Goal: Use online tool/utility

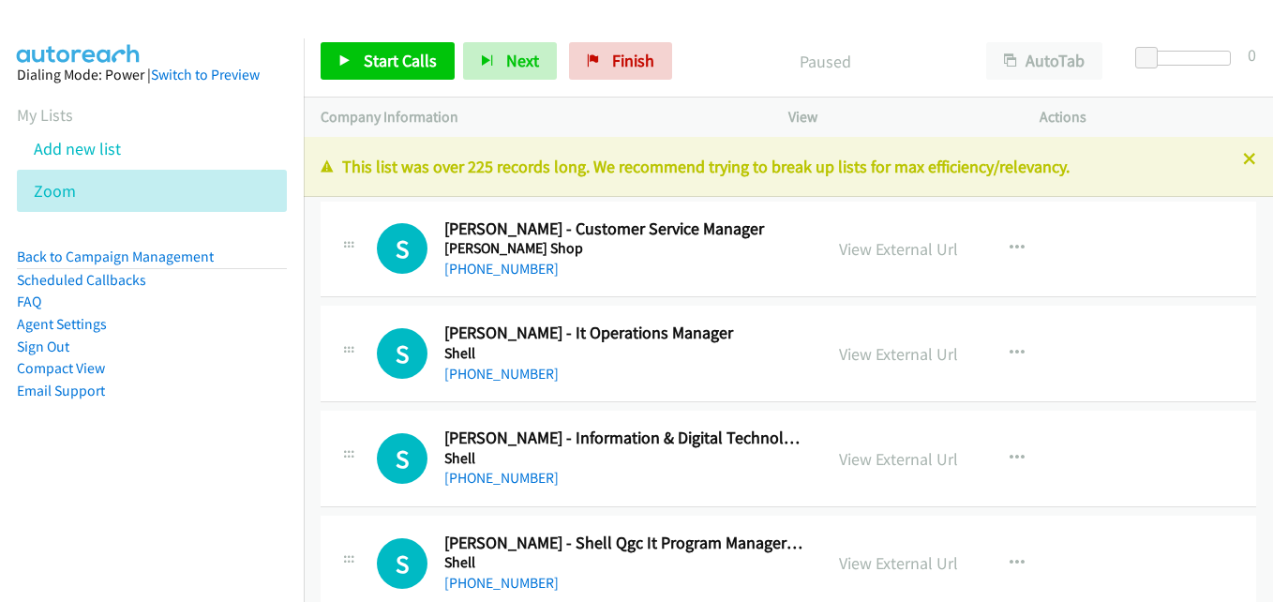
scroll to position [14426, 0]
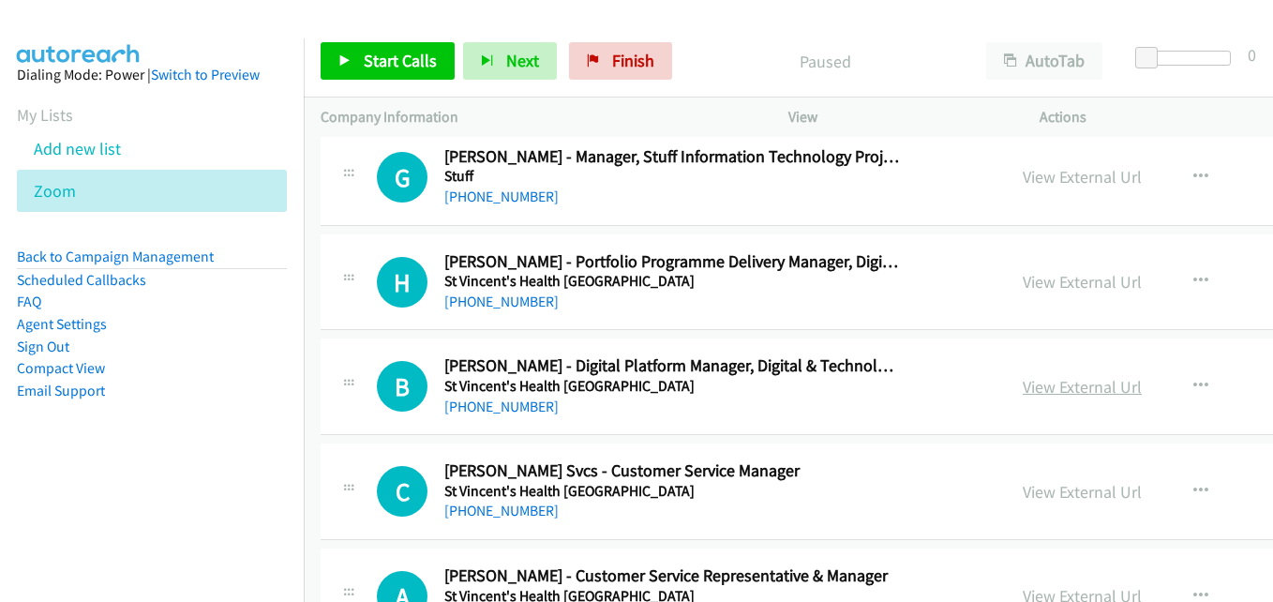
click at [1048, 384] on link "View External Url" at bounding box center [1081, 387] width 119 height 22
click at [1175, 384] on button "button" at bounding box center [1200, 385] width 51 height 37
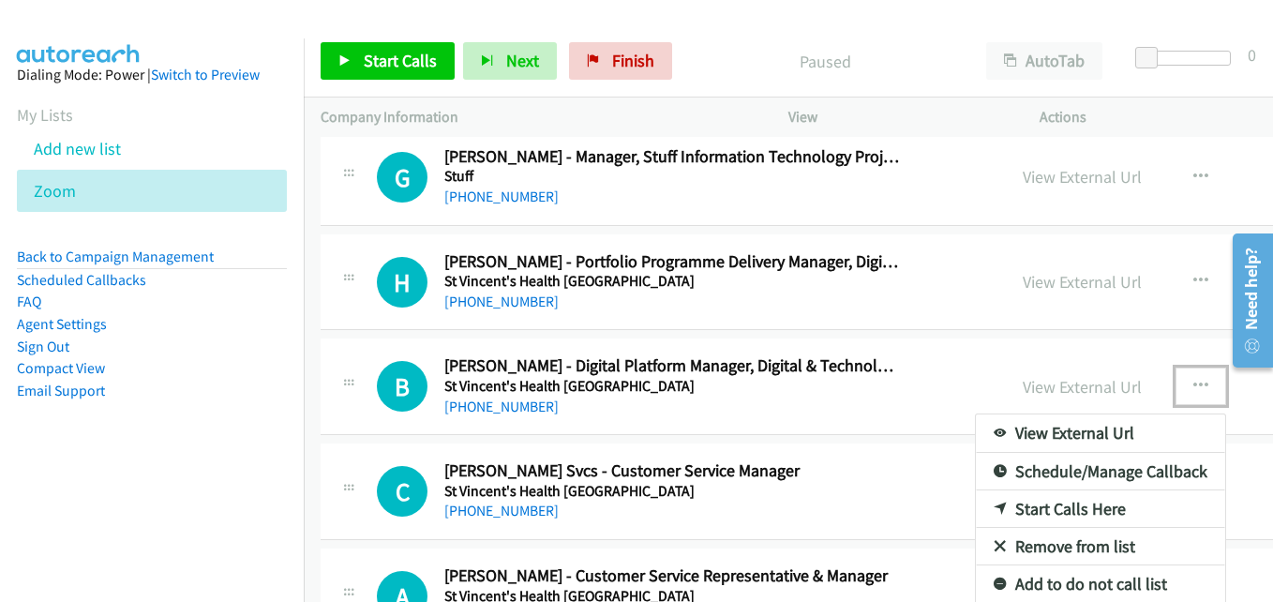
click at [1043, 502] on link "Start Calls Here" at bounding box center [1099, 508] width 249 height 37
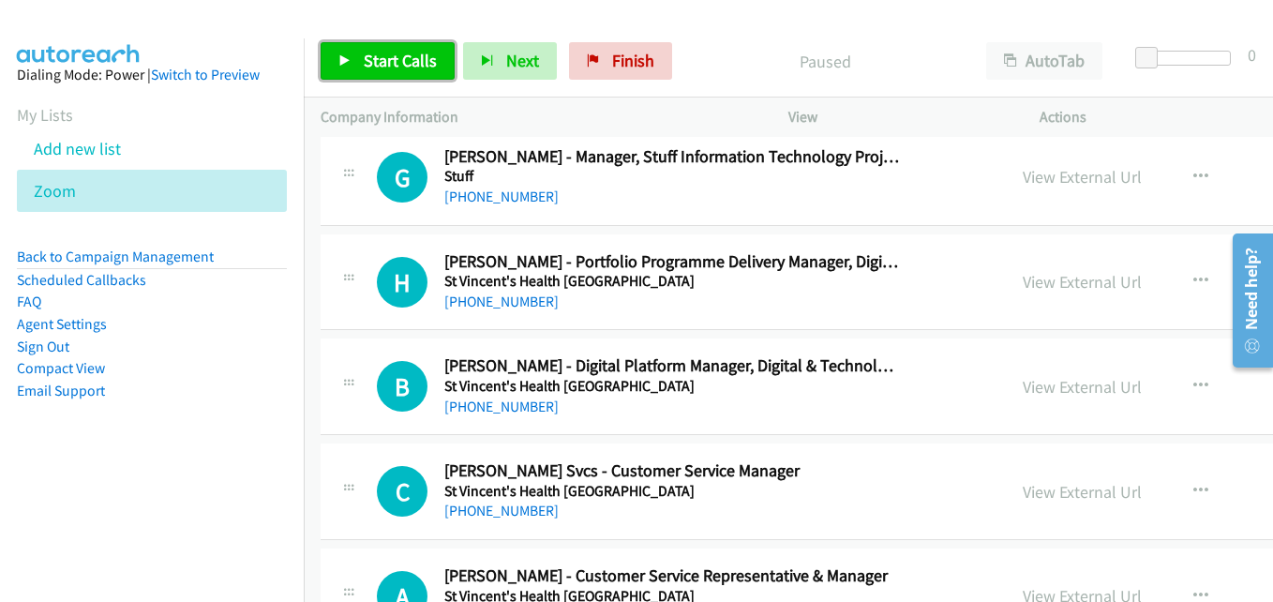
click at [385, 50] on span "Start Calls" at bounding box center [400, 61] width 73 height 22
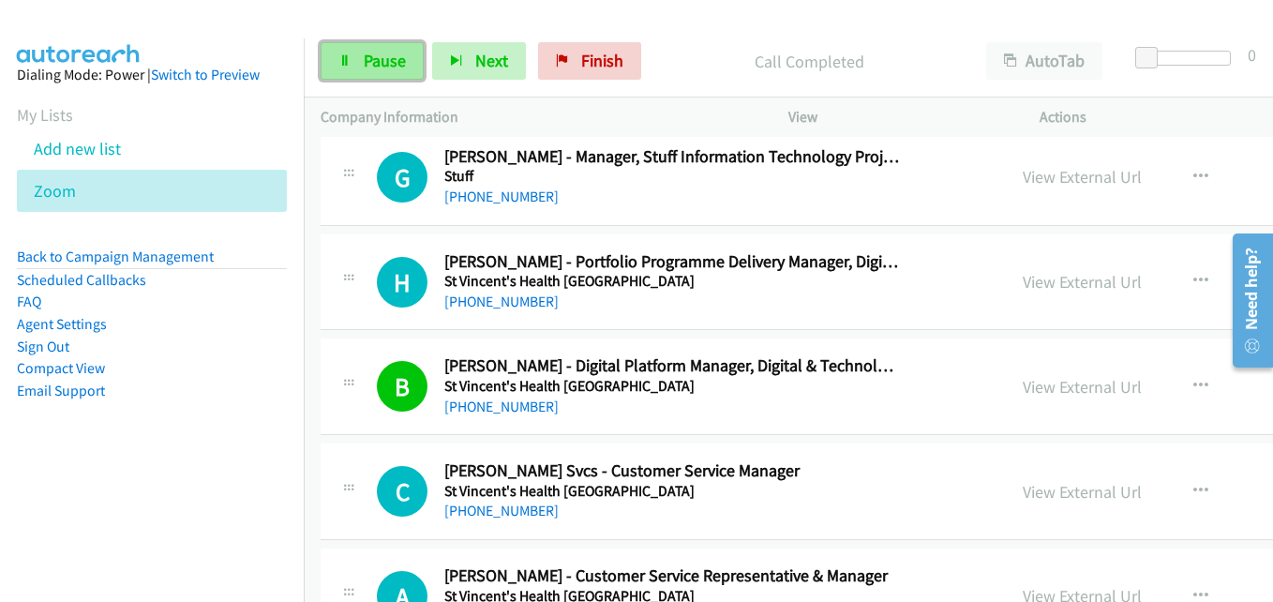
click at [400, 55] on span "Pause" at bounding box center [385, 61] width 42 height 22
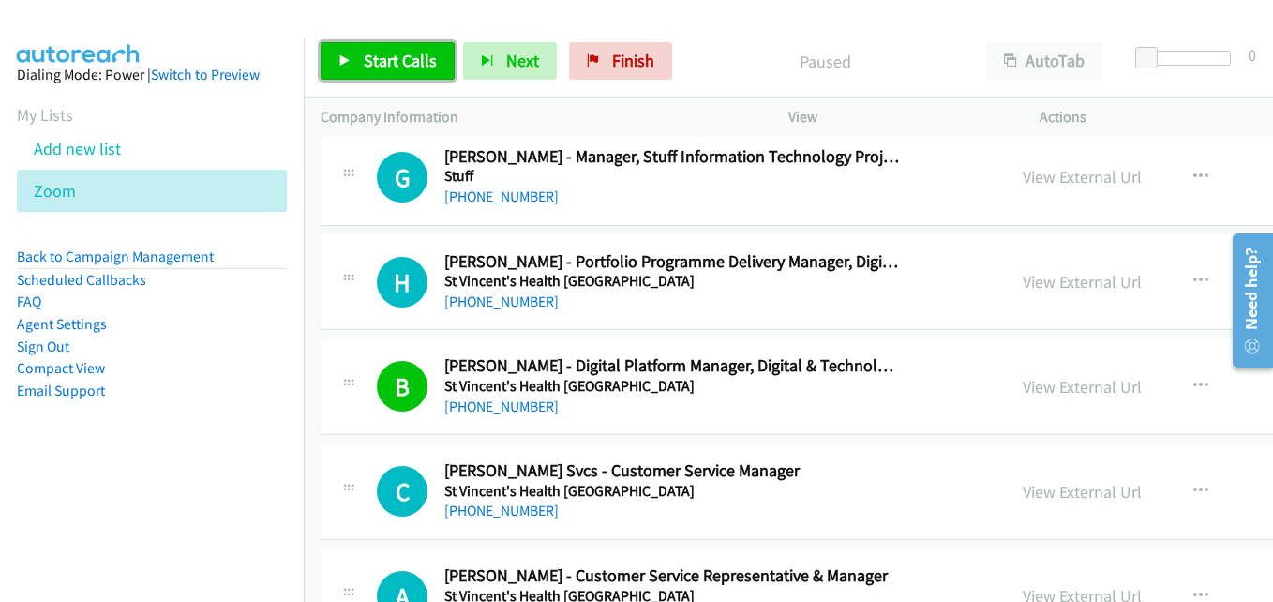
click at [401, 68] on span "Start Calls" at bounding box center [400, 61] width 73 height 22
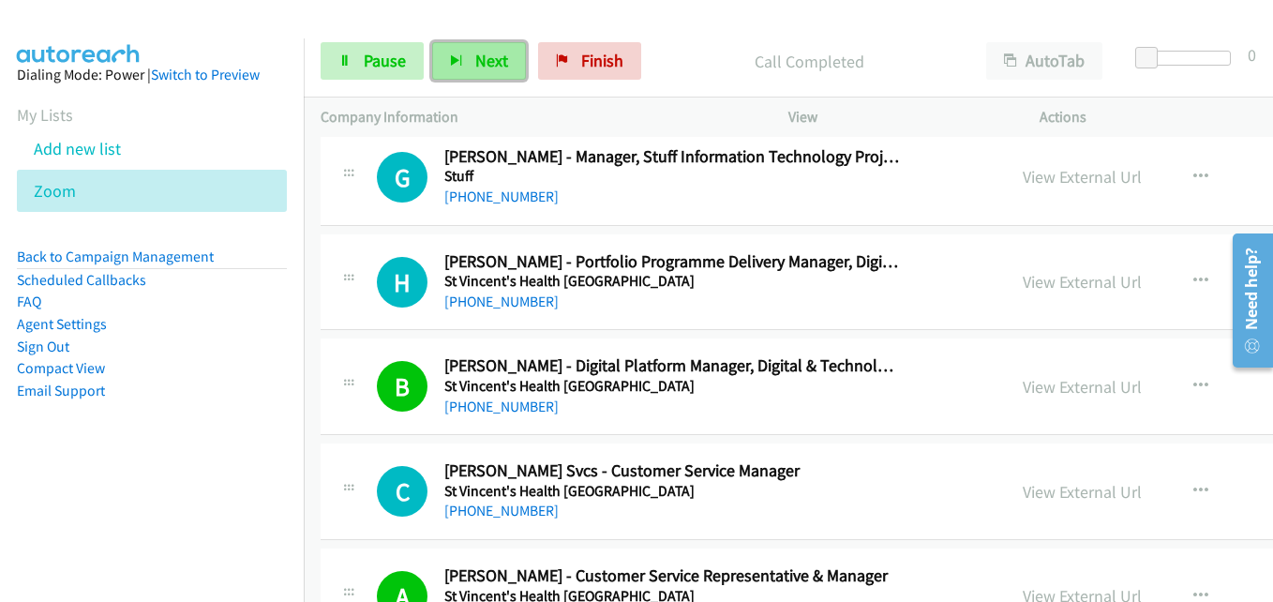
click at [466, 54] on button "Next" at bounding box center [479, 60] width 94 height 37
click at [461, 62] on icon "button" at bounding box center [456, 61] width 13 height 13
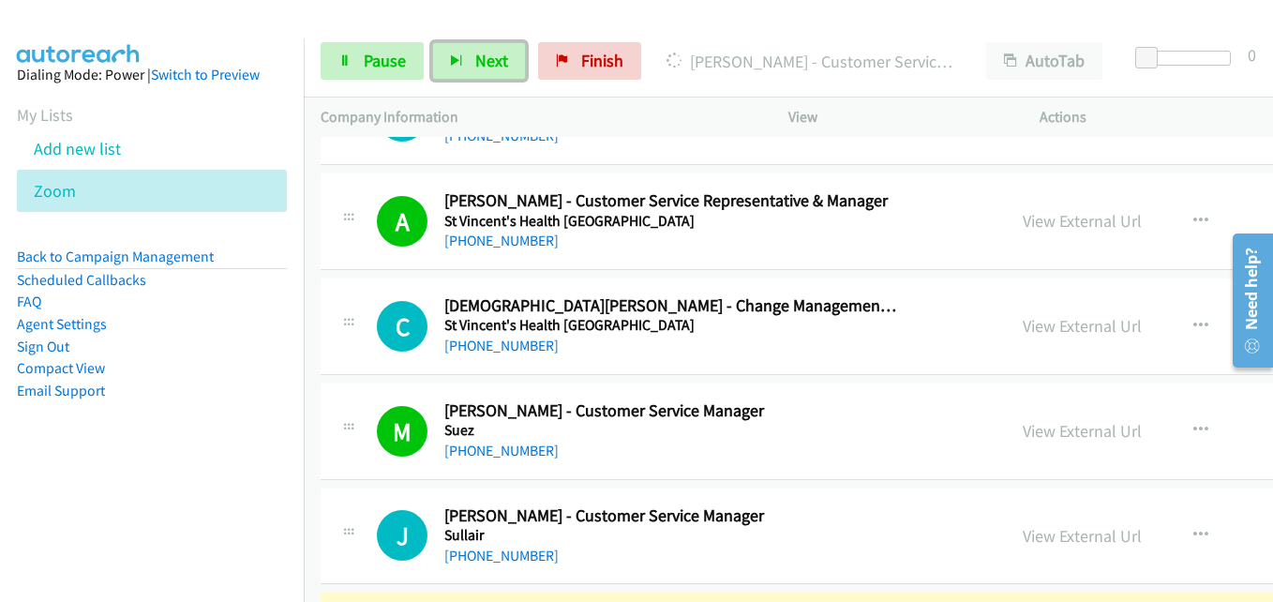
scroll to position [14988, 0]
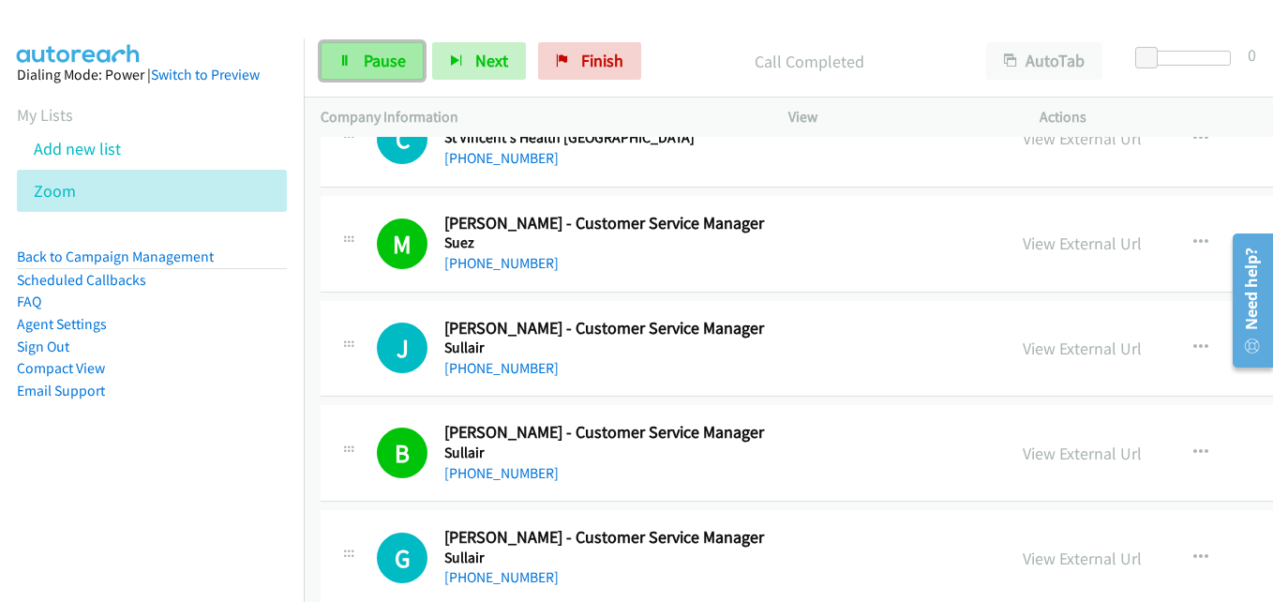
click at [352, 52] on link "Pause" at bounding box center [371, 60] width 103 height 37
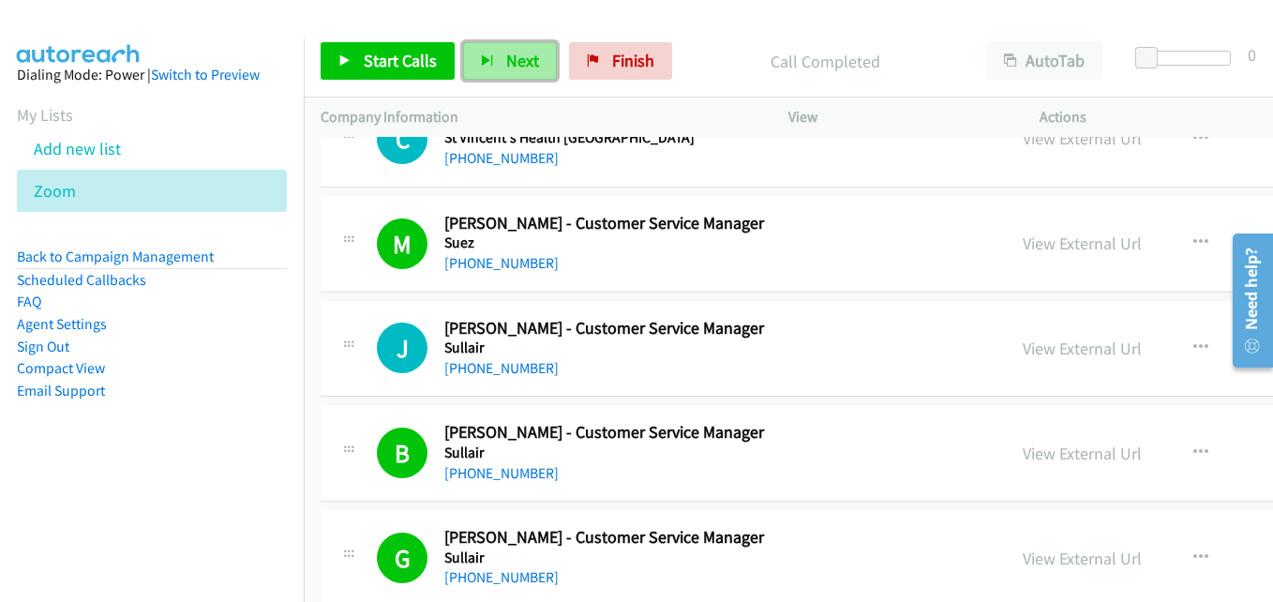
click at [484, 58] on icon "button" at bounding box center [487, 61] width 13 height 13
